Goal: Task Accomplishment & Management: Use online tool/utility

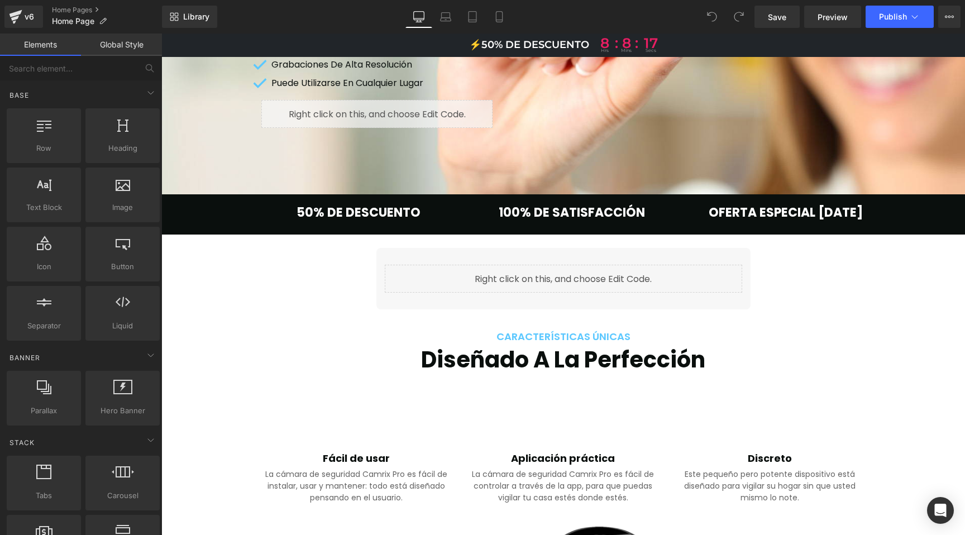
scroll to position [327, 0]
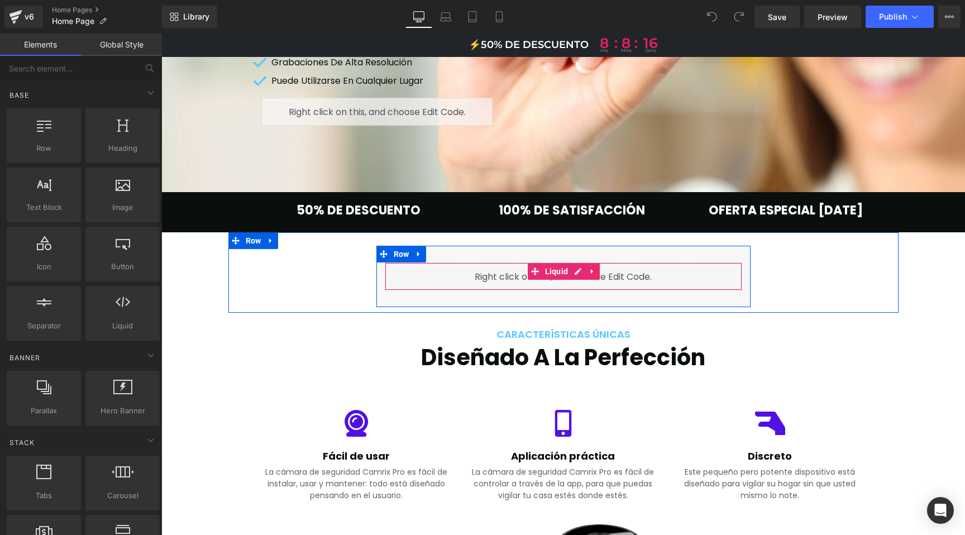
click at [562, 270] on div "Liquid" at bounding box center [564, 277] width 358 height 28
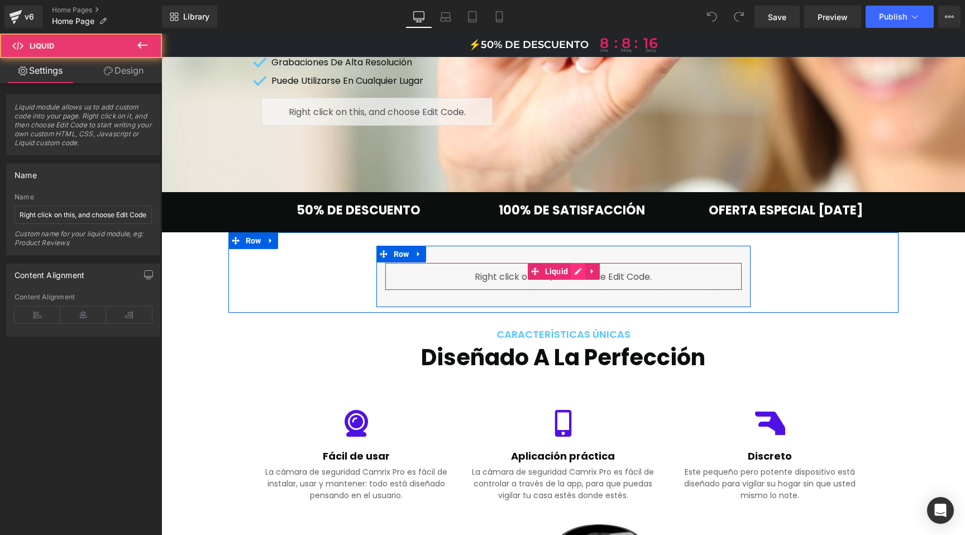
click at [576, 270] on div "Liquid" at bounding box center [564, 277] width 358 height 28
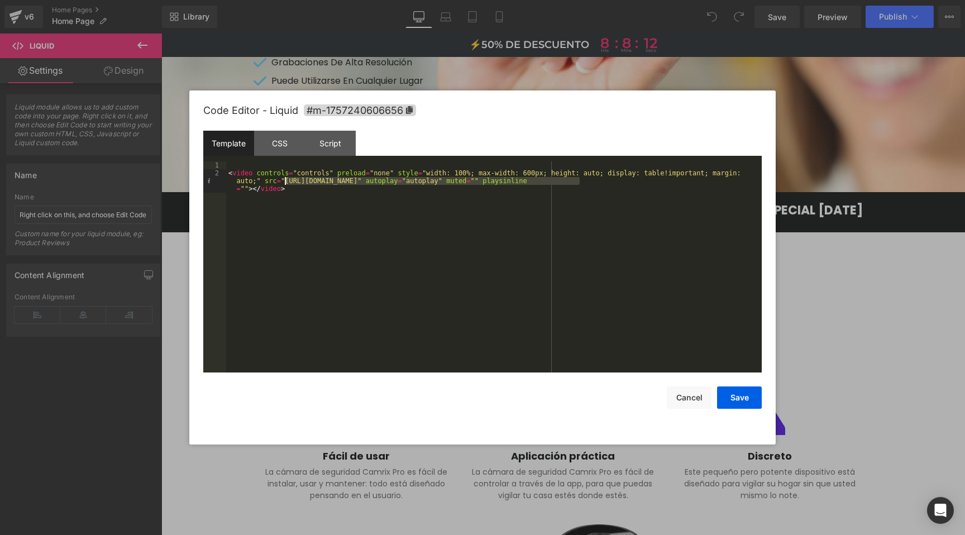
drag, startPoint x: 580, startPoint y: 181, endPoint x: 284, endPoint y: 184, distance: 296.1
click at [284, 184] on div "< video controls = "controls" preload = "none" style = "width: 100%; max-width:…" at bounding box center [494, 282] width 536 height 242
click at [744, 399] on button "Save" at bounding box center [739, 398] width 45 height 22
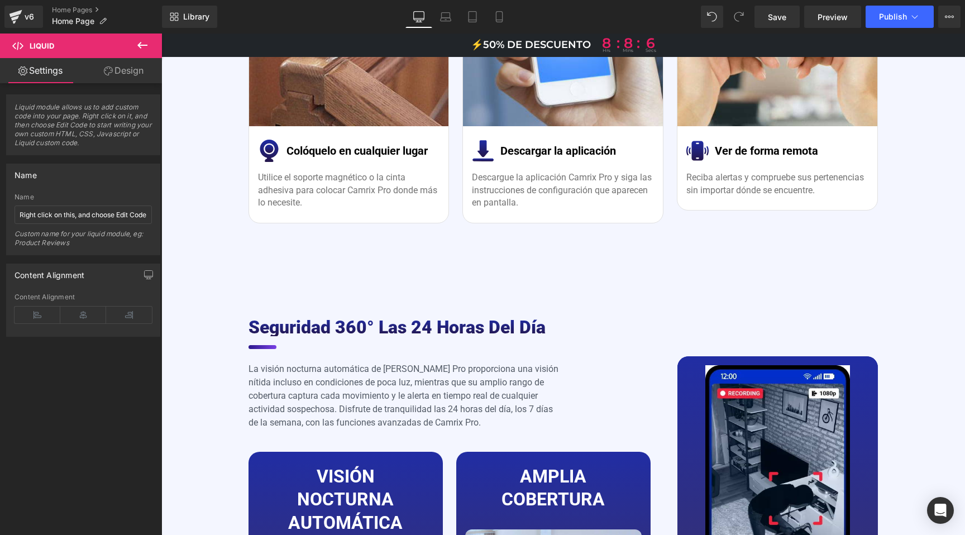
scroll to position [2709, 0]
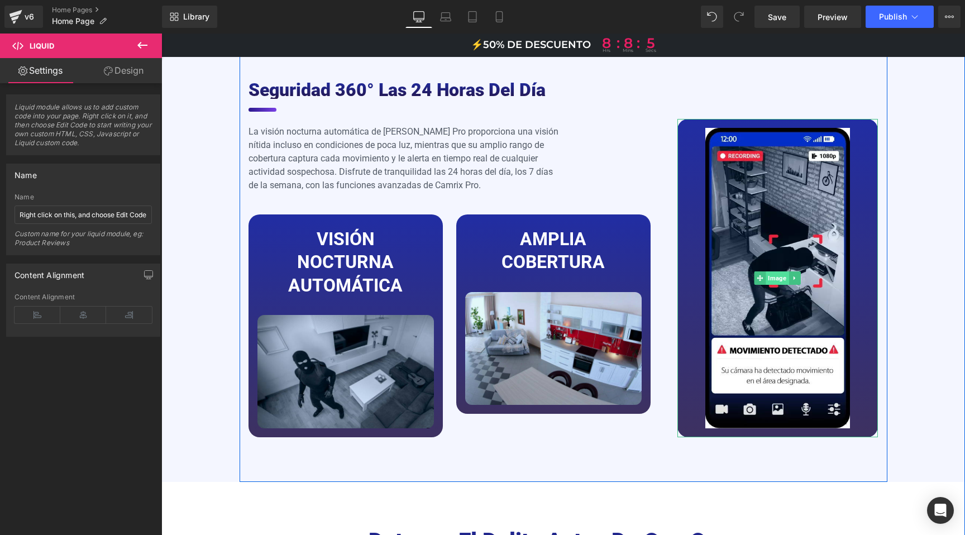
click at [775, 271] on span "Image" at bounding box center [777, 277] width 23 height 13
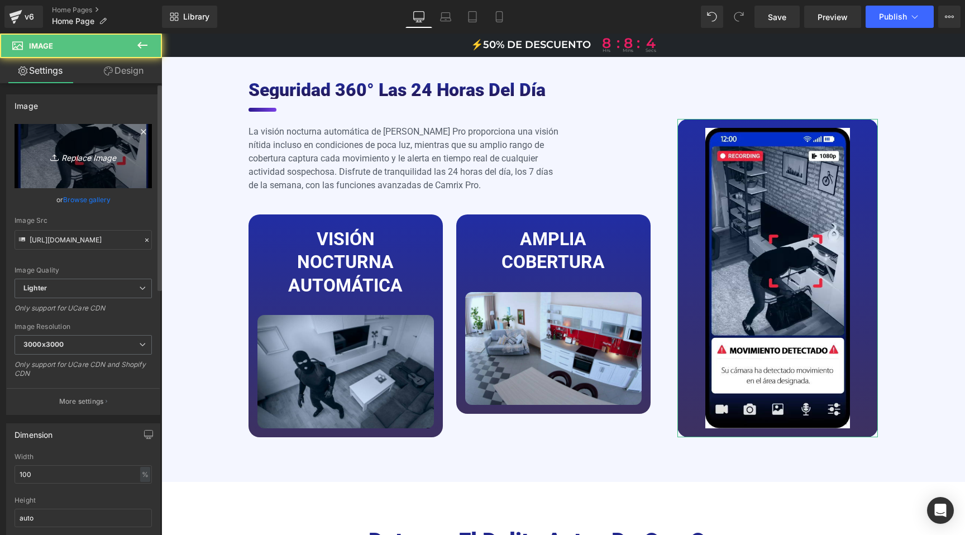
click at [92, 157] on icon "Replace Image" at bounding box center [83, 156] width 89 height 14
type input "C:\fakepath\IT.jpg"
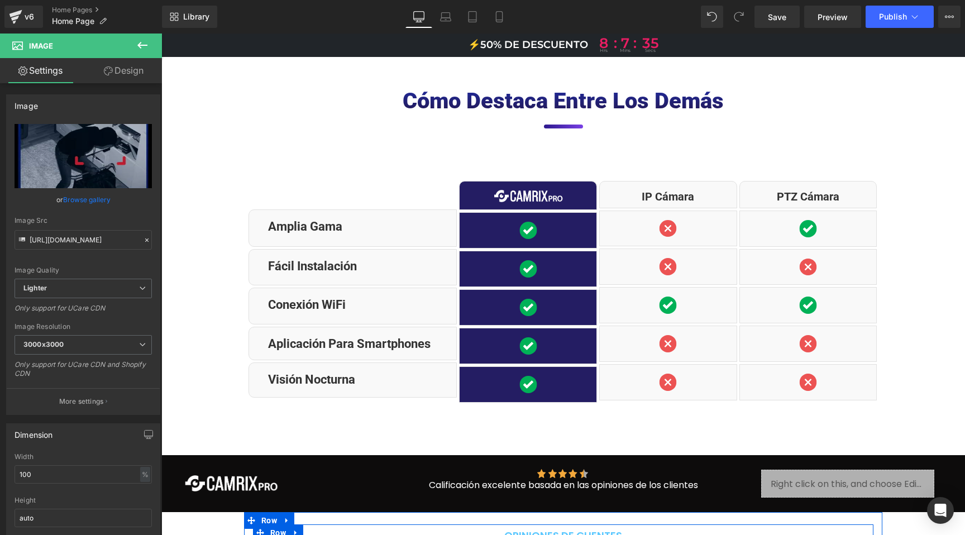
scroll to position [3749, 0]
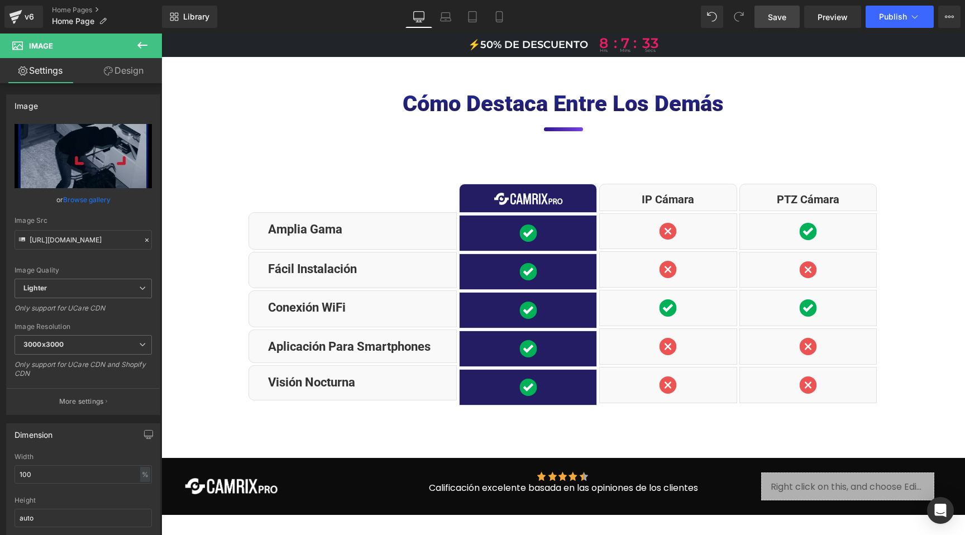
click at [777, 19] on span "Save" at bounding box center [777, 17] width 18 height 12
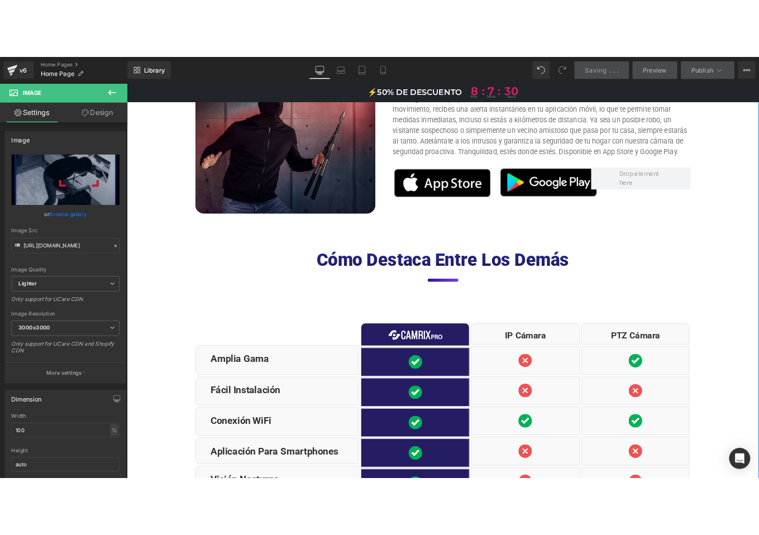
scroll to position [3355, 0]
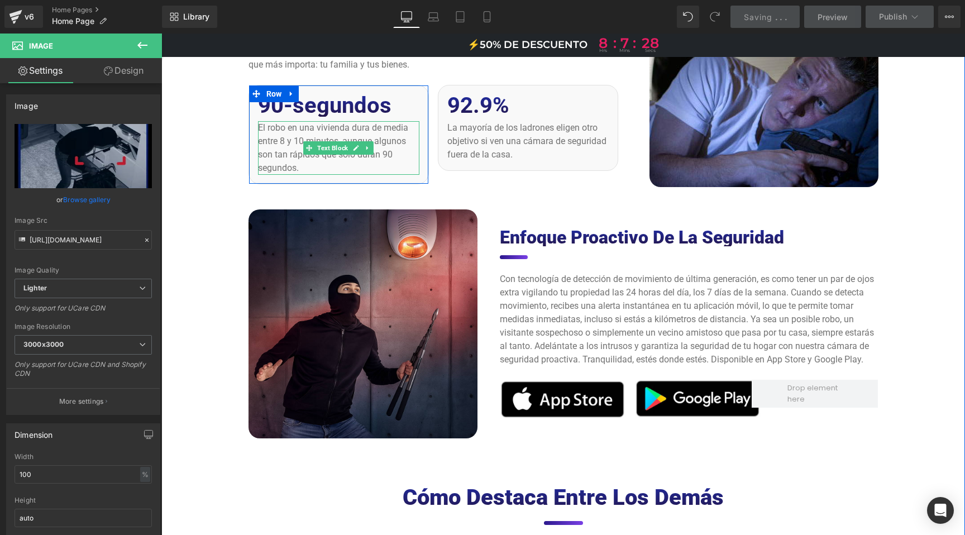
click at [302, 126] on p "El robo en una vivienda dura de media entre 8 y 10 minutos, aunque algunos son …" at bounding box center [338, 148] width 161 height 54
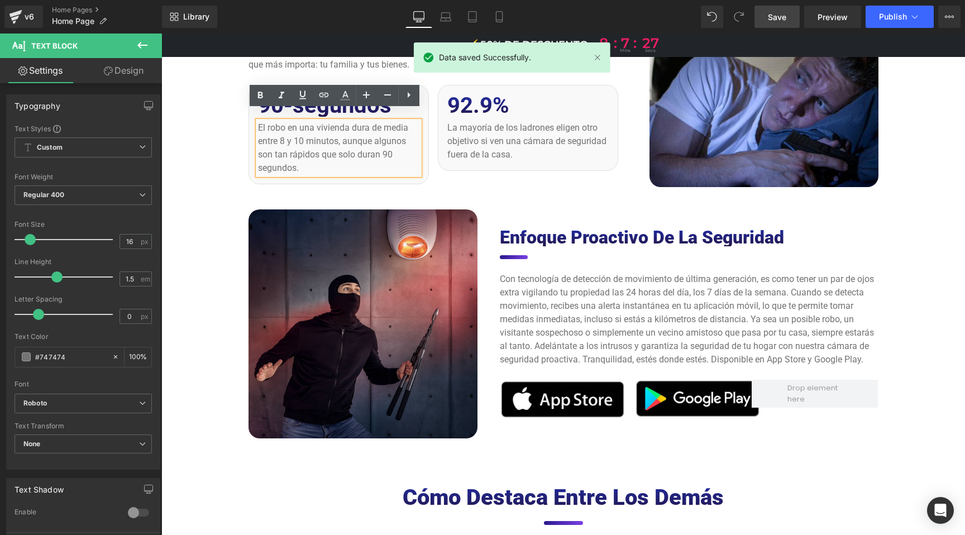
click at [295, 126] on p "El robo en una vivienda dura de media entre 8 y 10 minutos, aunque algunos son …" at bounding box center [338, 148] width 161 height 54
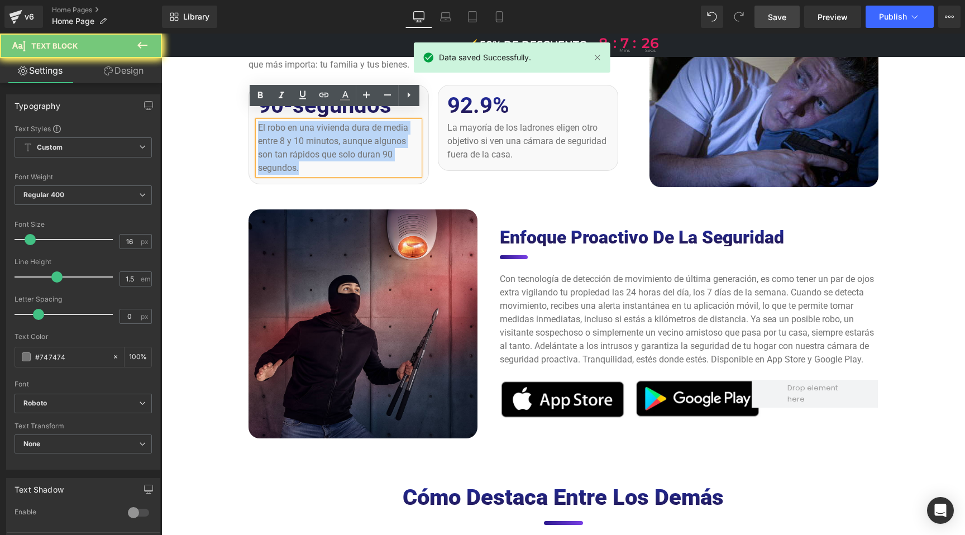
click at [295, 126] on p "El robo en una vivienda dura de media entre 8 y 10 minutos, aunque algunos son …" at bounding box center [338, 148] width 161 height 54
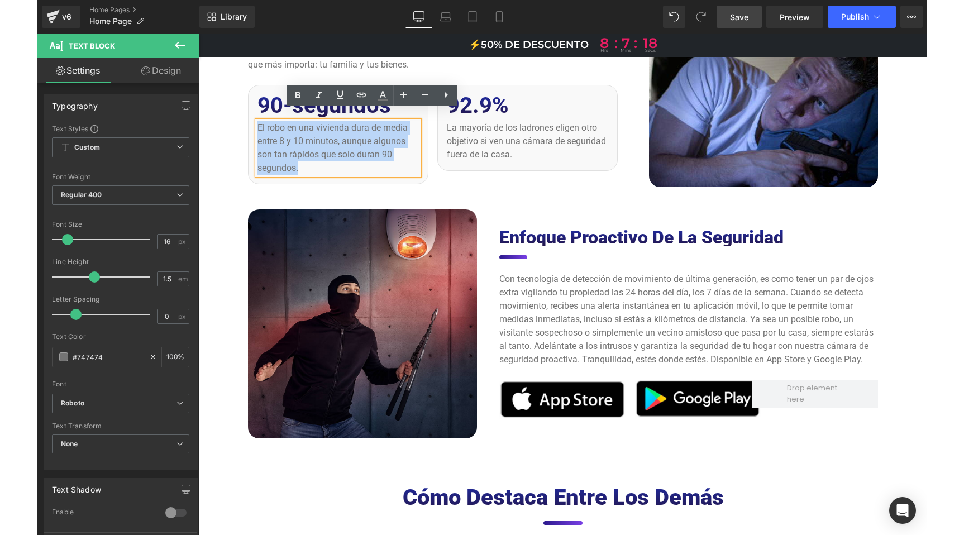
scroll to position [3348, 0]
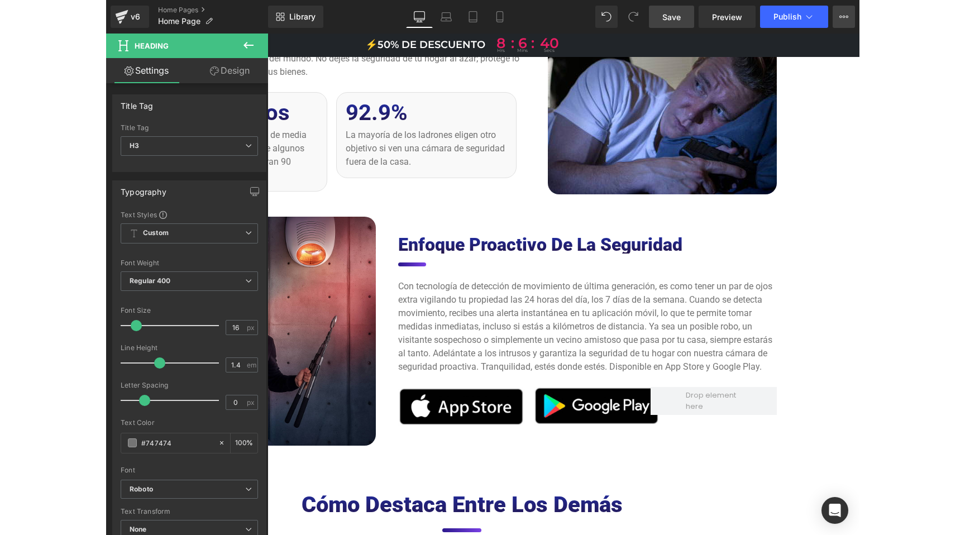
scroll to position [3356, 0]
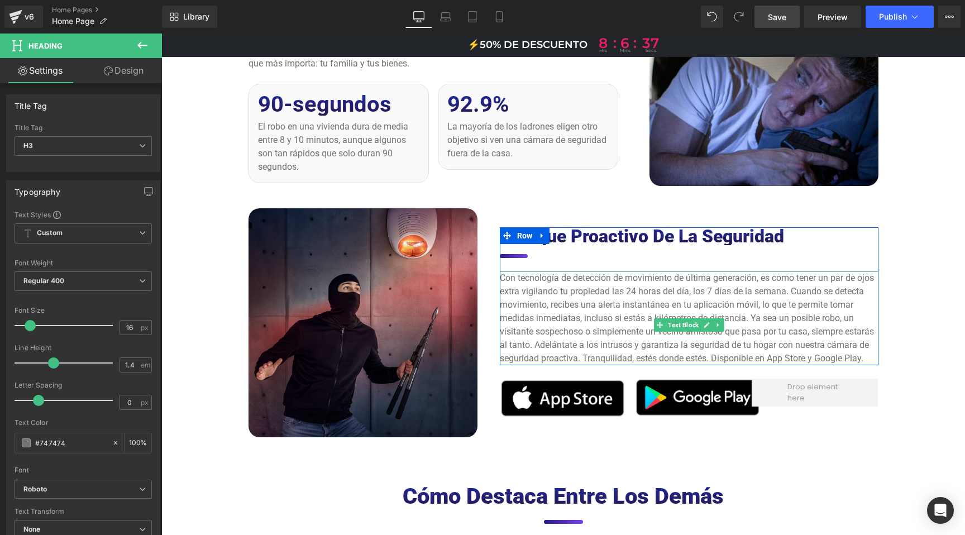
click at [594, 271] on p "Con tecnología de detección de movimiento de última generación, es como tener u…" at bounding box center [689, 318] width 379 height 94
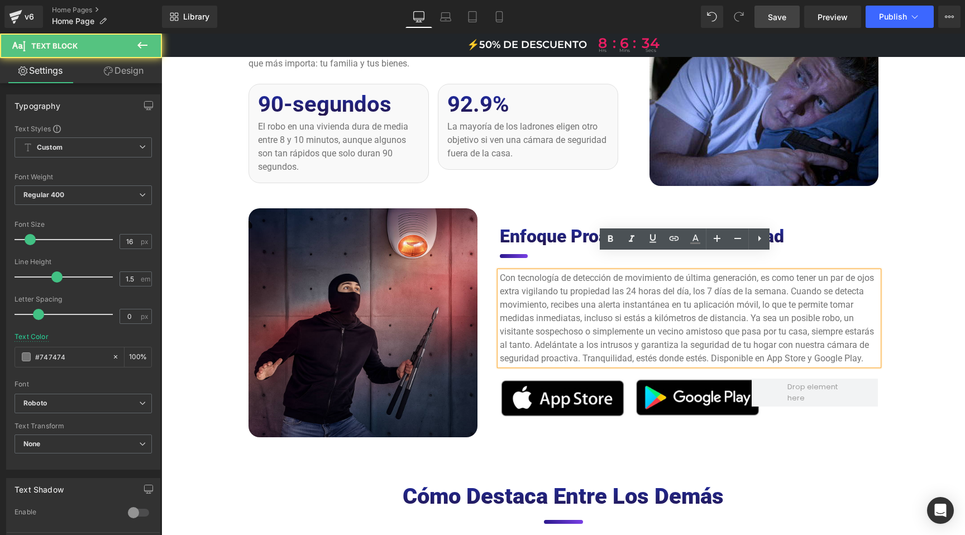
click at [594, 271] on p "Con tecnología de detección de movimiento de última generación, es como tener u…" at bounding box center [689, 318] width 379 height 94
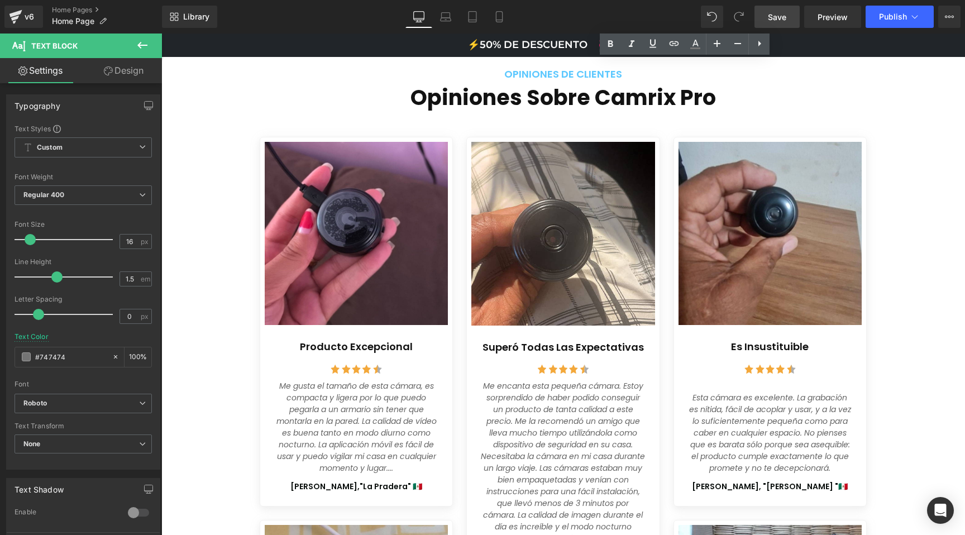
scroll to position [4427, 0]
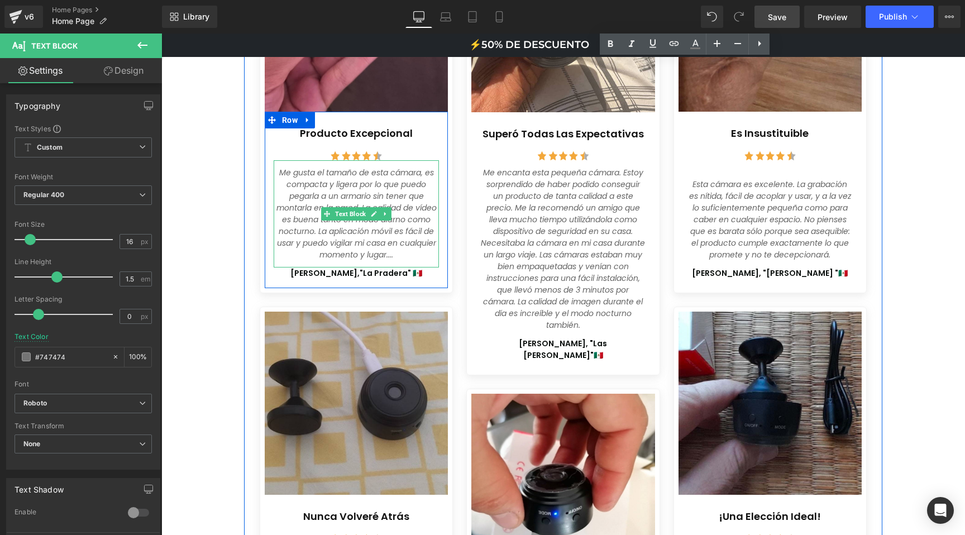
click at [328, 210] on icon "Me gusta el tamaño de esta cámara, es compacta y ligera por lo que puedo pegarl…" at bounding box center [357, 213] width 160 height 93
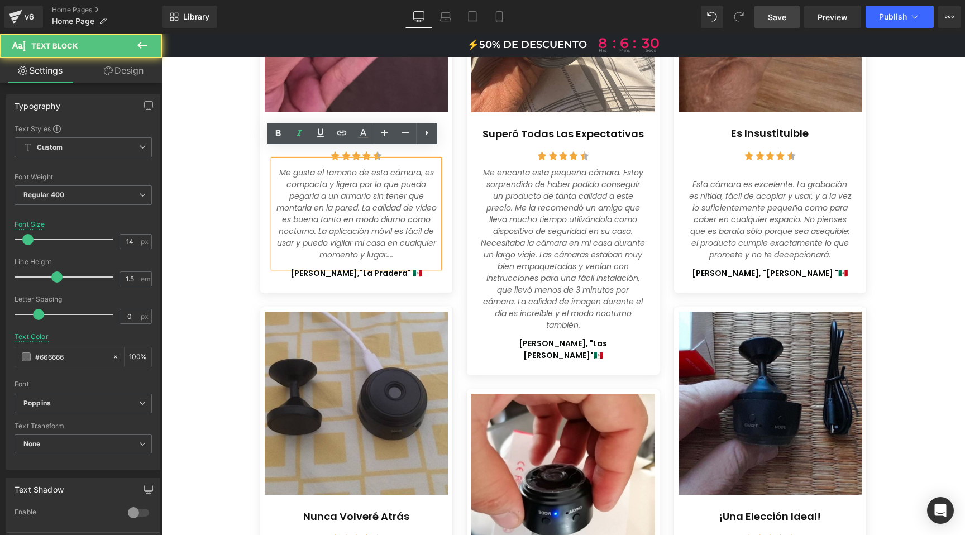
click at [326, 215] on icon "Me gusta el tamaño de esta cámara, es compacta y ligera por lo que puedo pegarl…" at bounding box center [357, 213] width 160 height 93
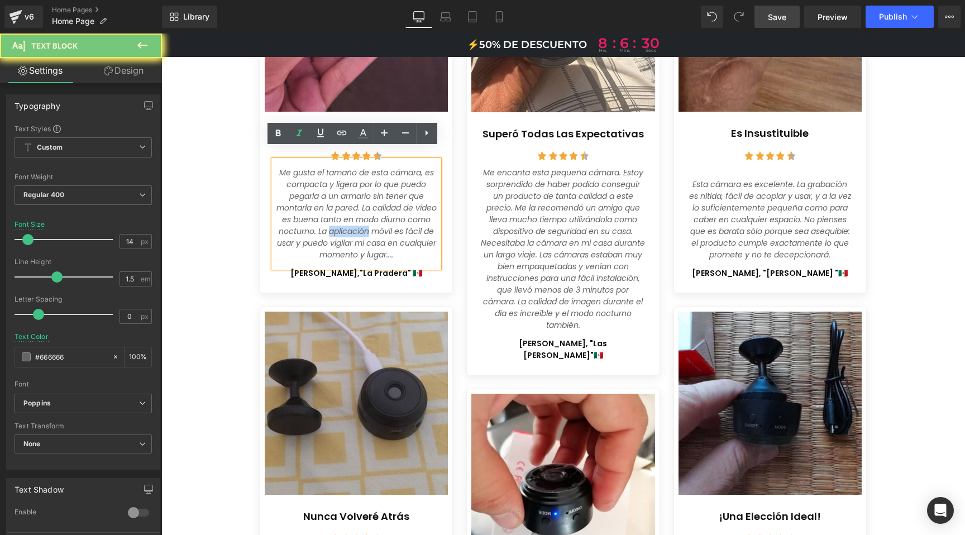
click at [326, 215] on icon "Me gusta el tamaño de esta cámara, es compacta y ligera por lo que puedo pegarl…" at bounding box center [357, 213] width 160 height 93
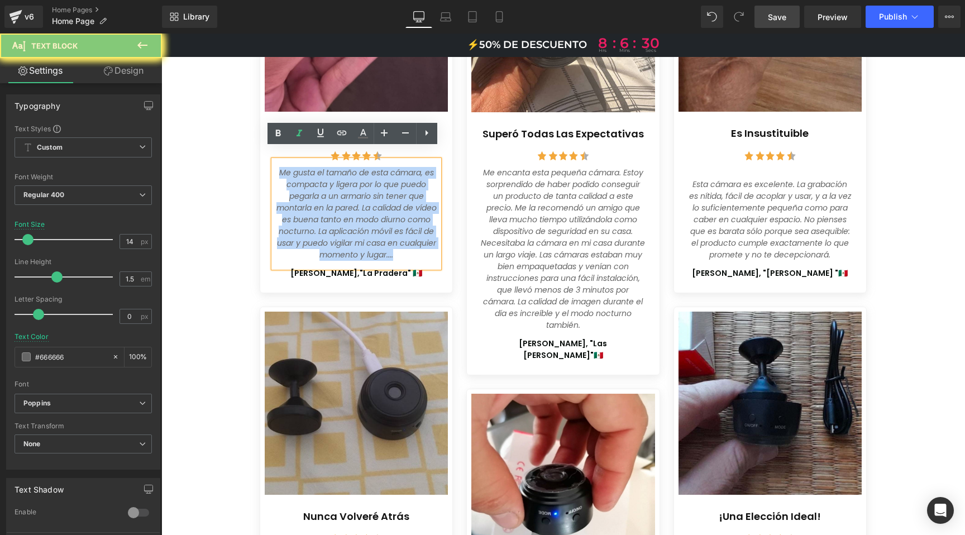
click at [326, 215] on icon "Me gusta el tamaño de esta cámara, es compacta y ligera por lo que puedo pegarl…" at bounding box center [357, 213] width 160 height 93
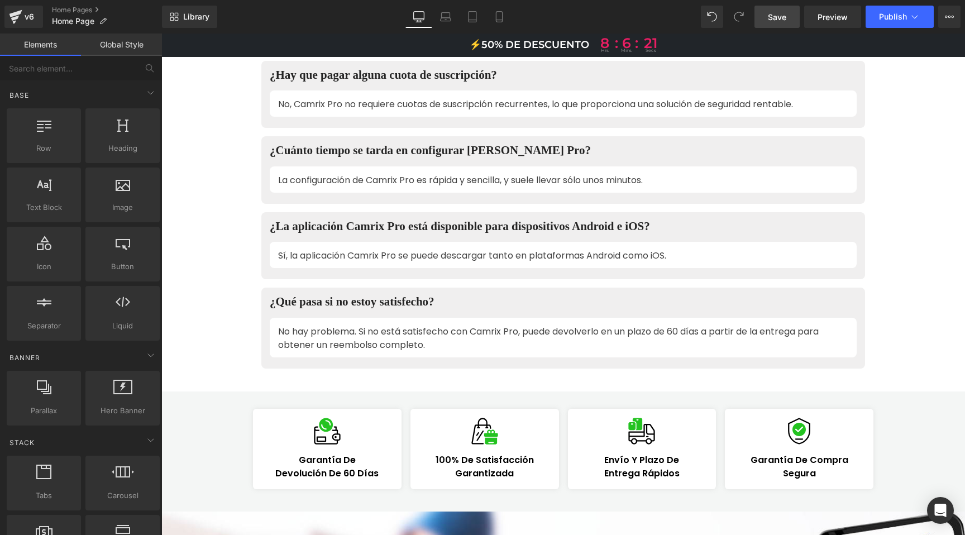
scroll to position [5769, 0]
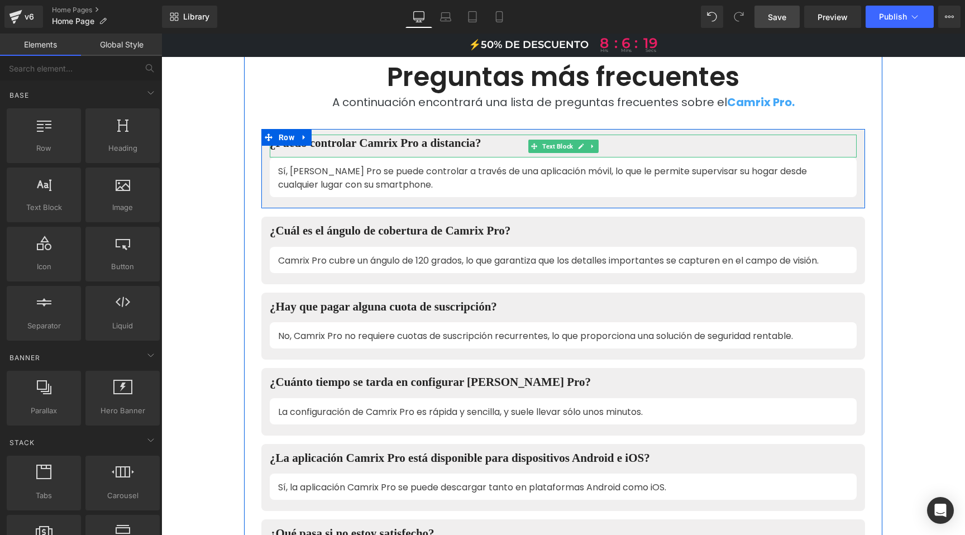
click at [350, 135] on div "¿Puedo controlar Camrix Pro a distancia?" at bounding box center [563, 146] width 587 height 23
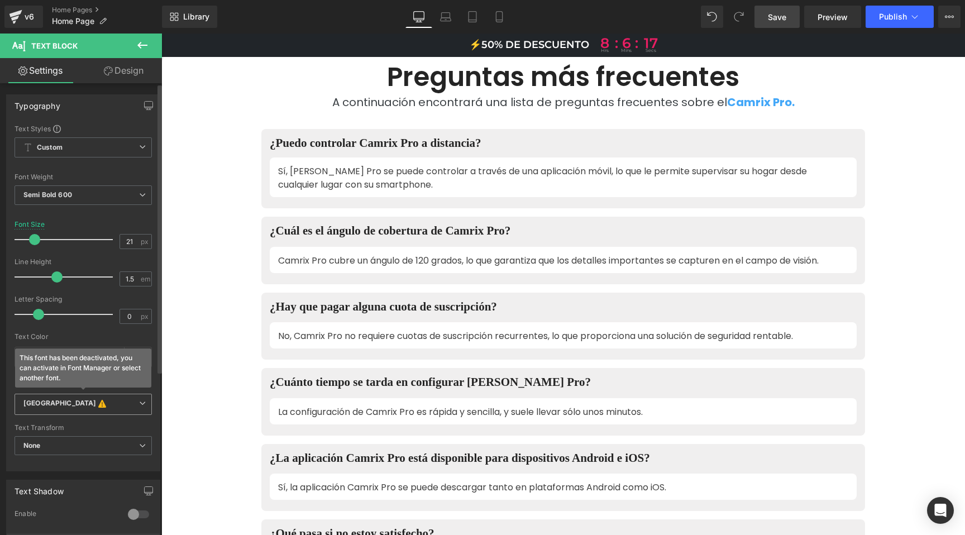
click at [55, 406] on icon "[GEOGRAPHIC_DATA]" at bounding box center [59, 404] width 73 height 11
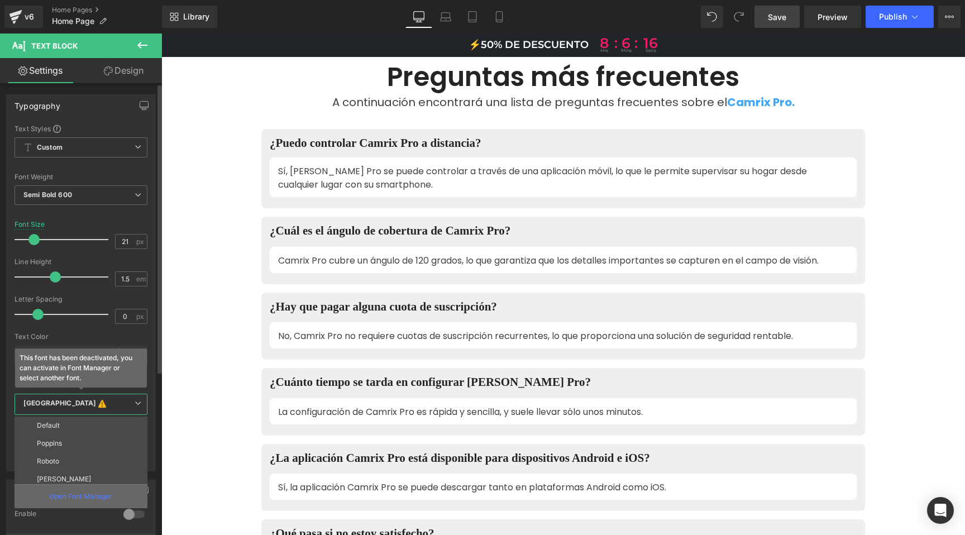
click at [72, 498] on p "Open Font Manager" at bounding box center [81, 497] width 63 height 10
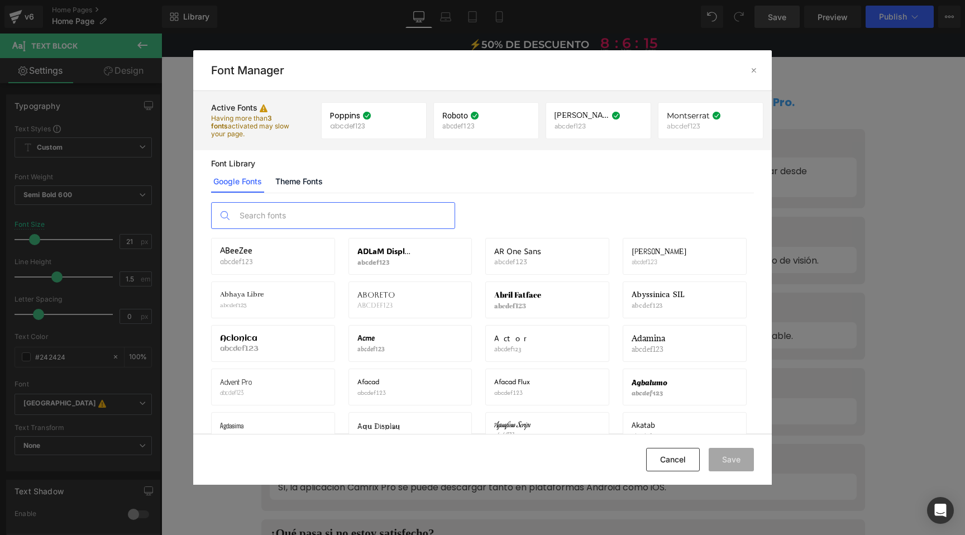
click at [268, 220] on input "text" at bounding box center [344, 216] width 221 height 26
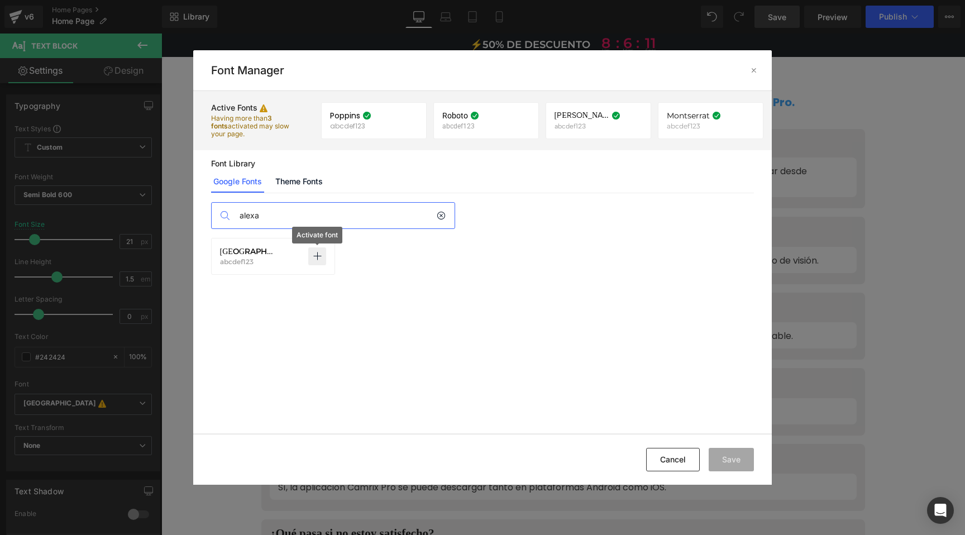
type input "alexa"
click at [0, 0] on p at bounding box center [0, 0] width 0 height 0
click at [0, 0] on button "Save" at bounding box center [0, 0] width 0 height 0
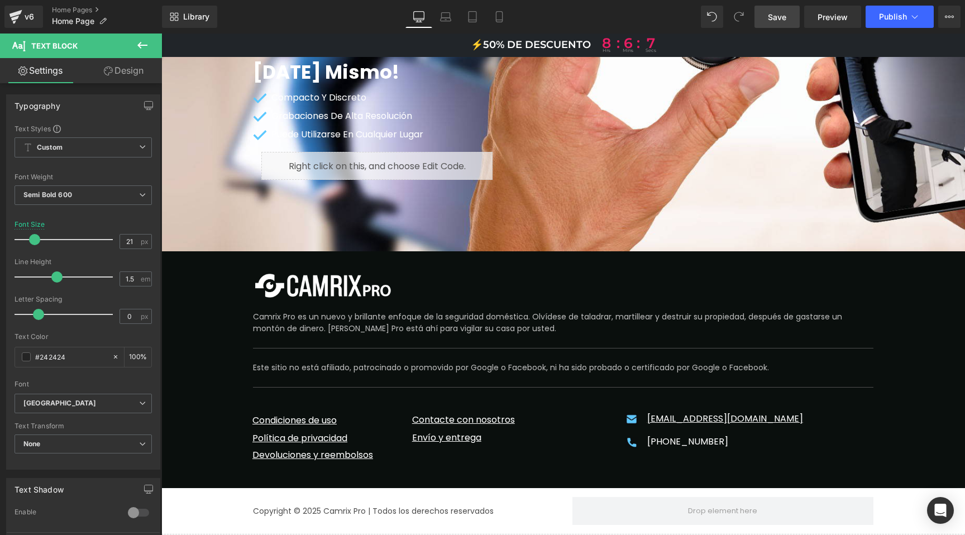
scroll to position [6650, 0]
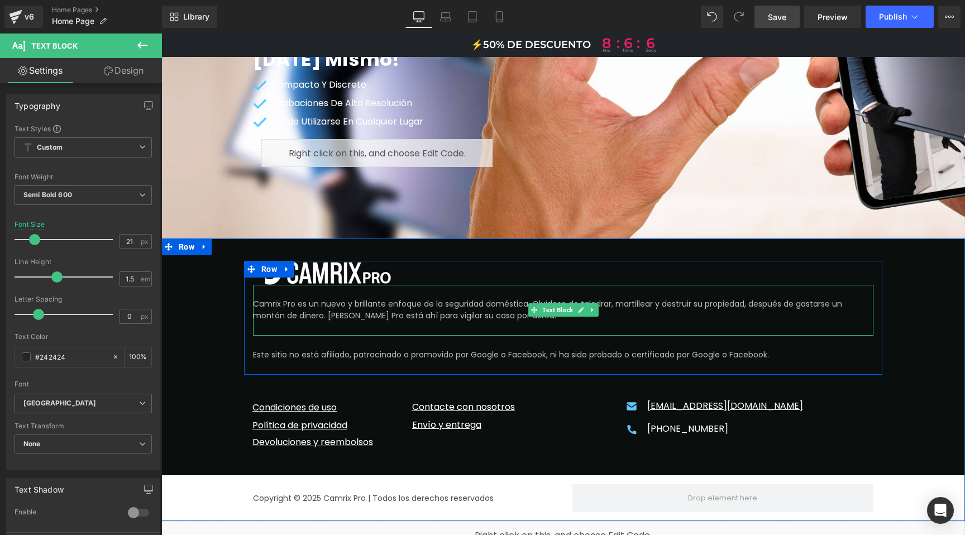
click at [383, 298] on p "Camrix Pro es un nuevo y brillante enfoque de la seguridad doméstica. Olvídese …" at bounding box center [563, 309] width 621 height 23
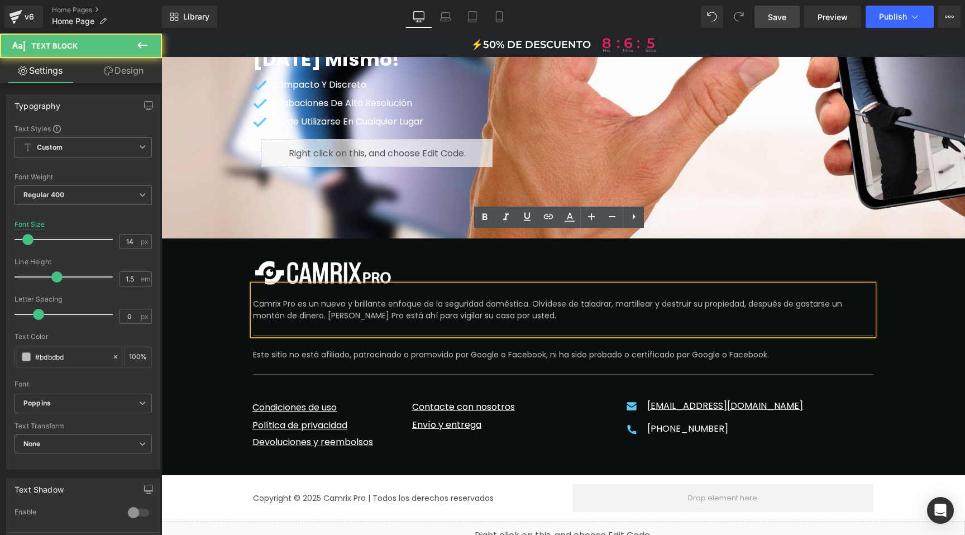
click at [383, 298] on p "Camrix Pro es un nuevo y brillante enfoque de la seguridad doméstica. Olvídese …" at bounding box center [563, 309] width 621 height 23
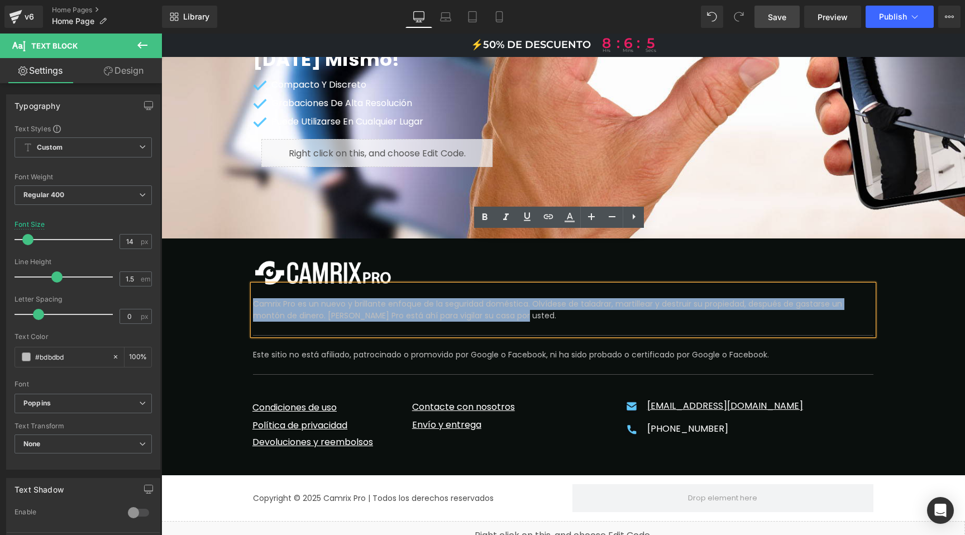
click at [383, 298] on p "Camrix Pro es un nuevo y brillante enfoque de la seguridad doméstica. Olvídese …" at bounding box center [563, 309] width 621 height 23
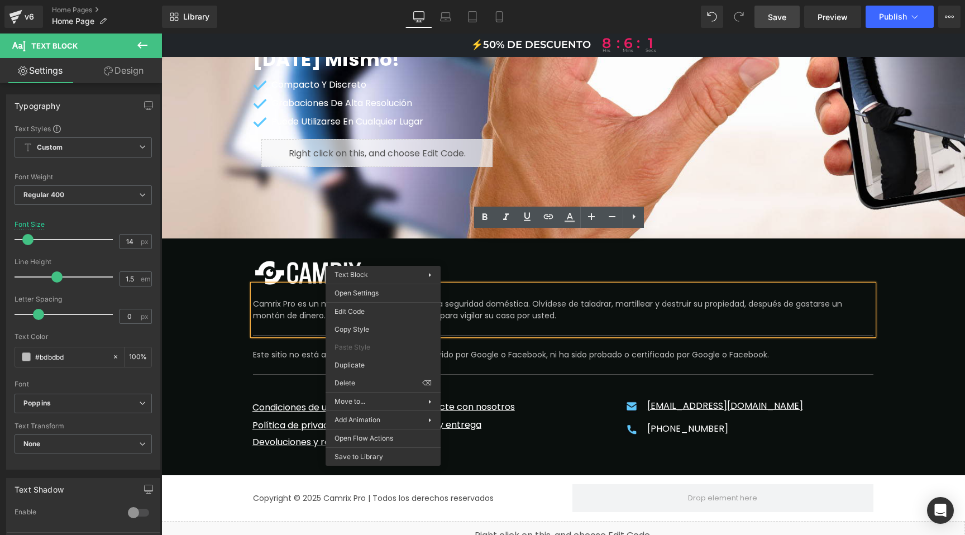
click at [225, 279] on div "Image Camrix Pro es un nuevo y brillante enfoque de la seguridad doméstica. Olv…" at bounding box center [563, 380] width 804 height 283
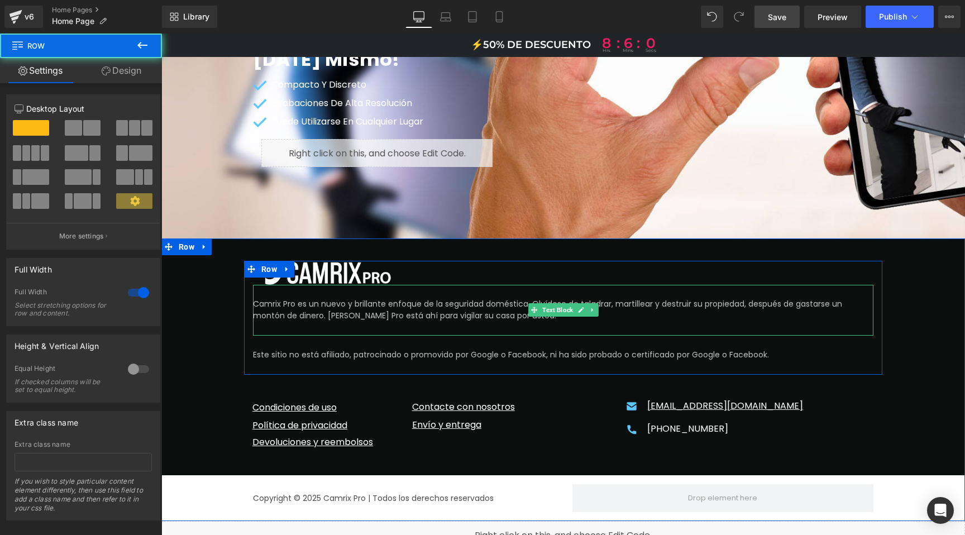
click at [275, 298] on p "Camrix Pro es un nuevo y brillante enfoque de la seguridad doméstica. Olvídese …" at bounding box center [563, 309] width 621 height 23
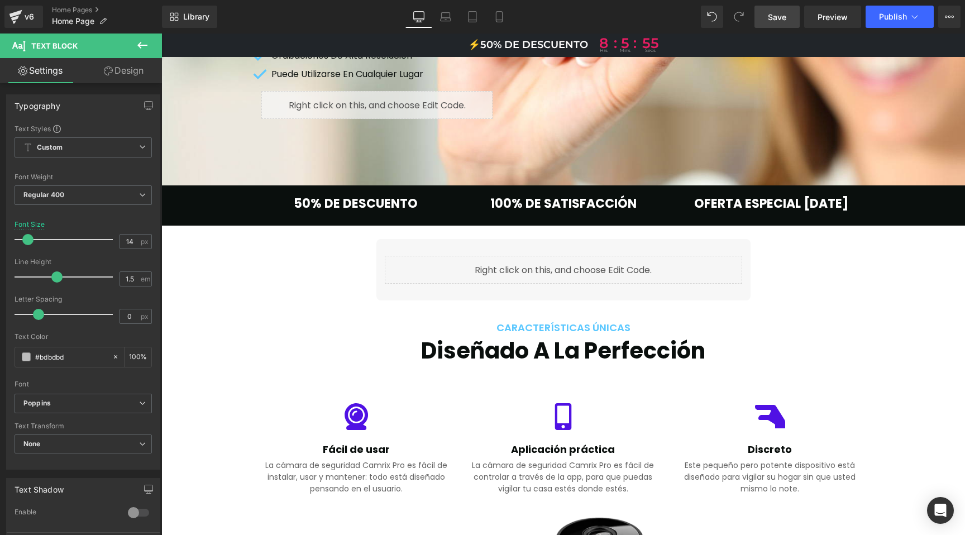
scroll to position [0, 0]
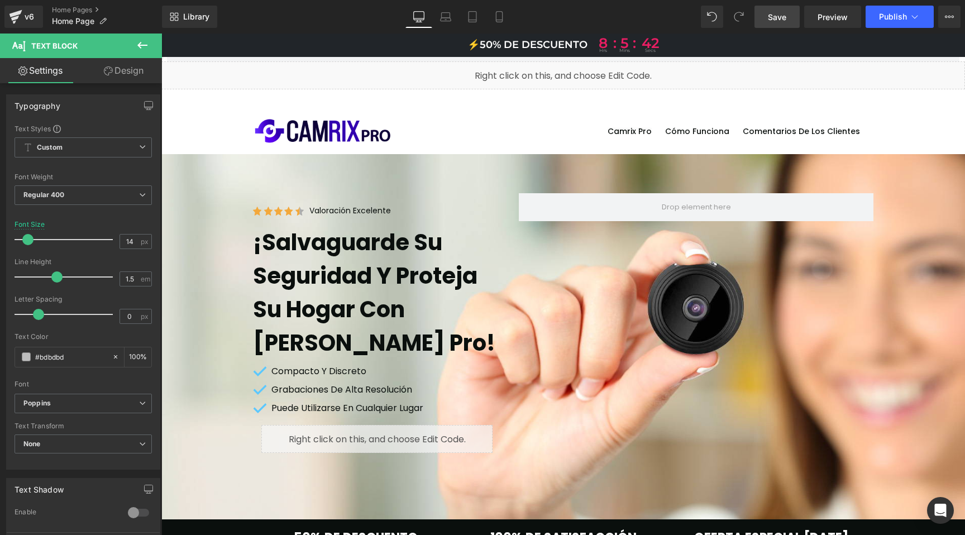
click at [784, 16] on span "Save" at bounding box center [777, 17] width 18 height 12
click at [79, 11] on link "Home Pages" at bounding box center [107, 10] width 110 height 9
